Goal: Consume media (video, audio)

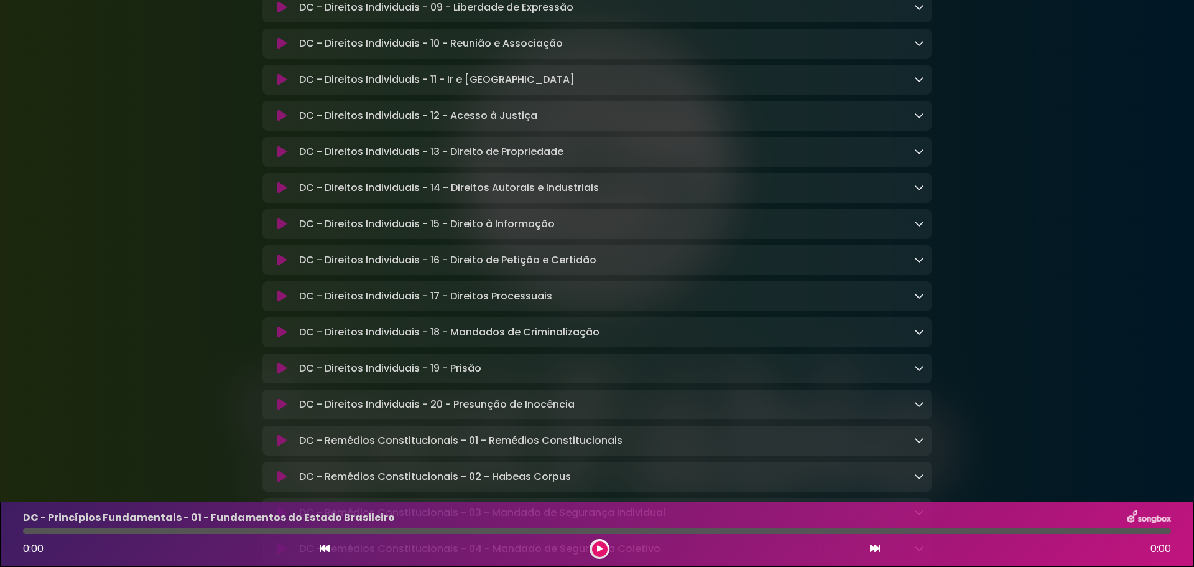
scroll to position [933, 0]
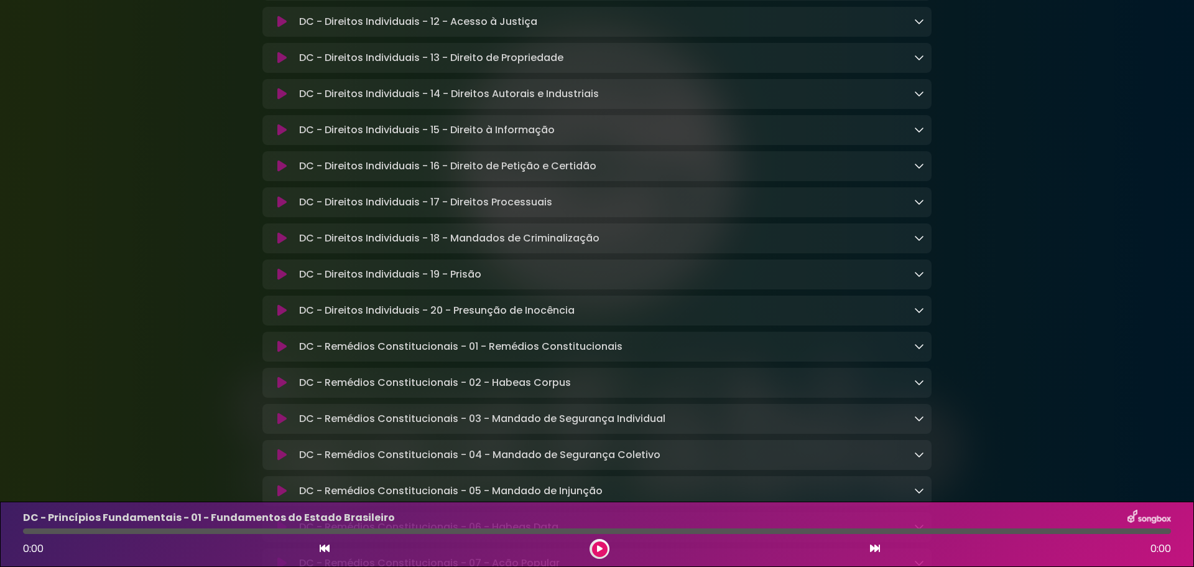
click at [497, 282] on div "DC - Direitos Individuais - 19 - Prisão Loading Track..." at bounding box center [609, 274] width 630 height 15
click at [451, 289] on div "DC - Direitos Individuais - 19 - Prisão Loading Track..." at bounding box center [597, 274] width 669 height 30
click at [457, 282] on p "DC - Direitos Individuais - 19 - Prisão Loading Track..." at bounding box center [390, 274] width 182 height 15
click at [276, 281] on button at bounding box center [282, 274] width 24 height 12
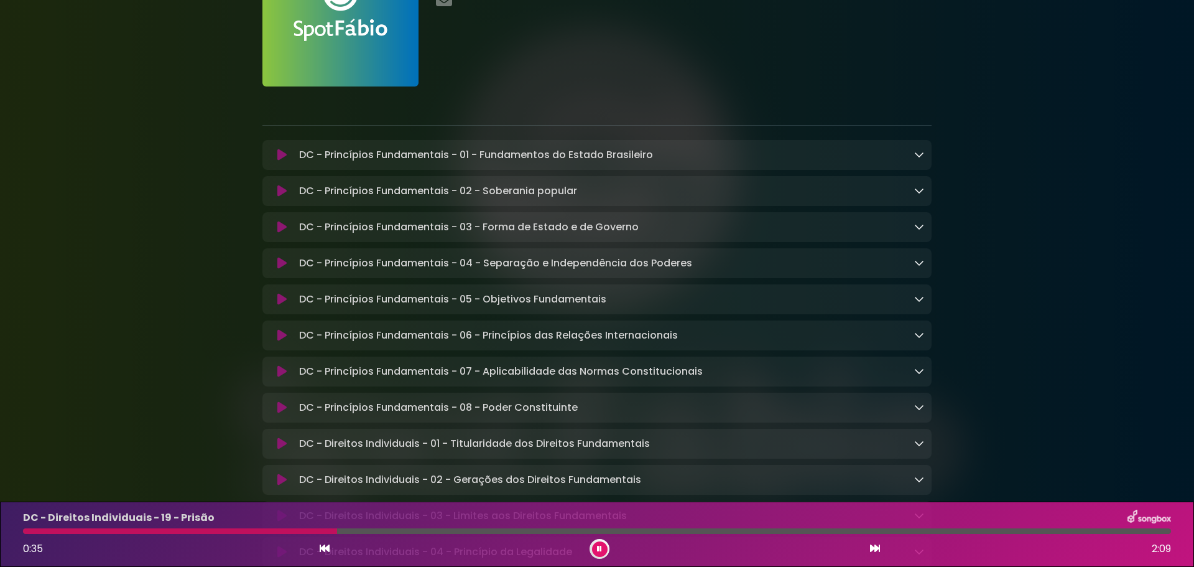
scroll to position [0, 0]
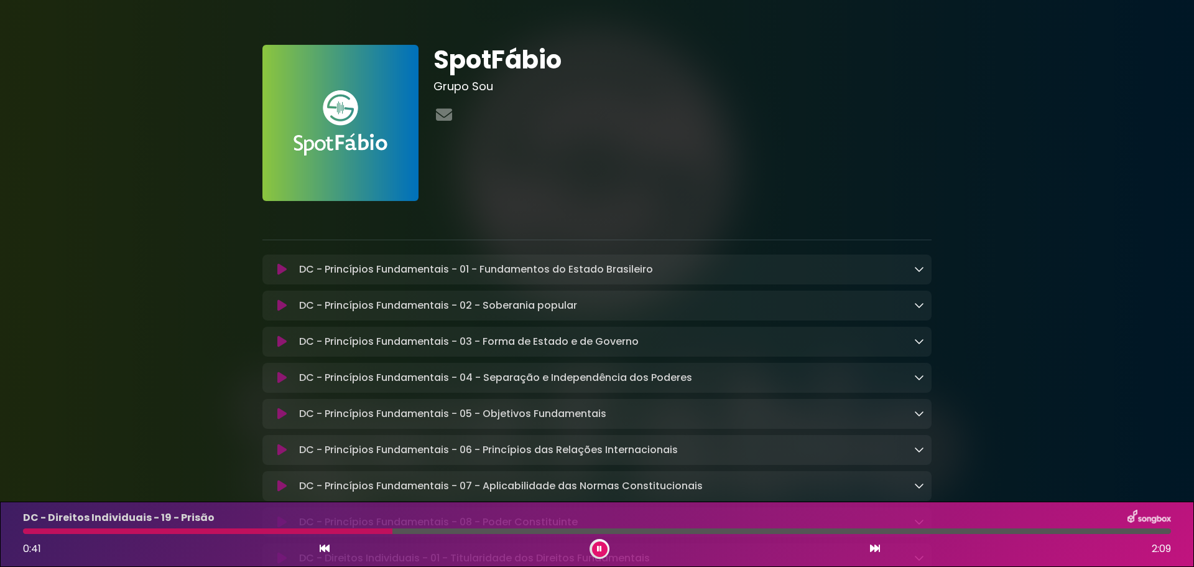
click at [489, 159] on div "SpotFábio Grupo Sou" at bounding box center [682, 123] width 513 height 156
click at [447, 111] on icon at bounding box center [444, 114] width 21 height 16
click at [444, 114] on icon at bounding box center [444, 114] width 21 height 16
click at [597, 554] on button at bounding box center [600, 549] width 16 height 16
